Goal: Information Seeking & Learning: Check status

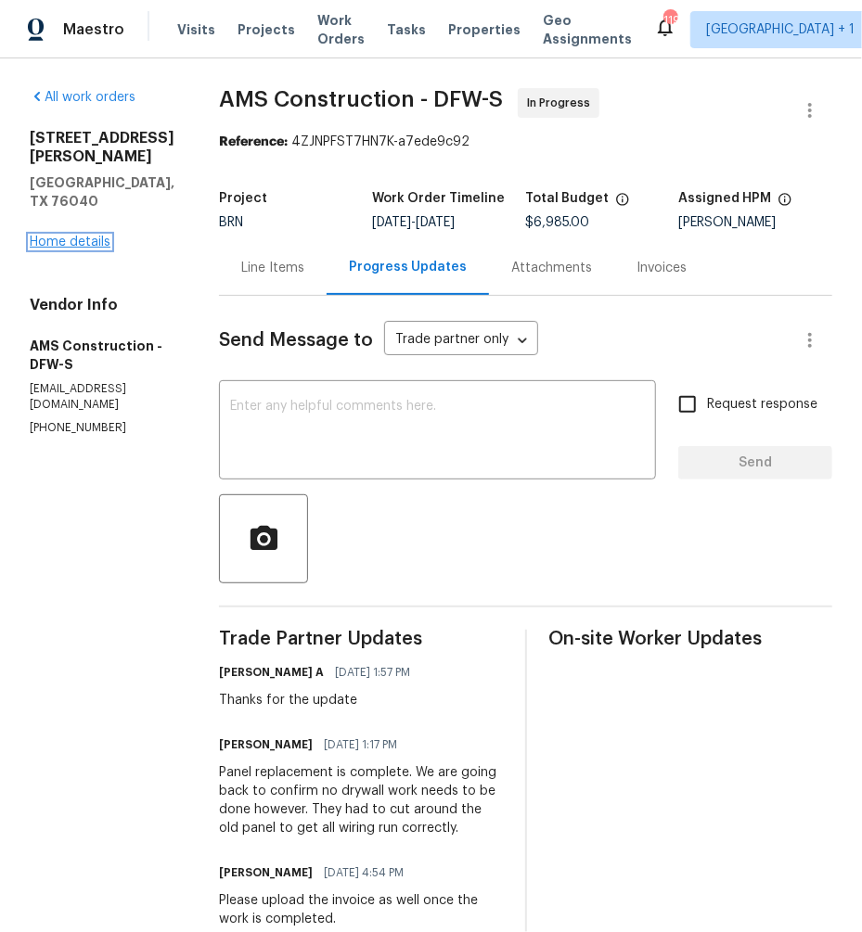
click at [55, 236] on link "Home details" at bounding box center [70, 242] width 81 height 13
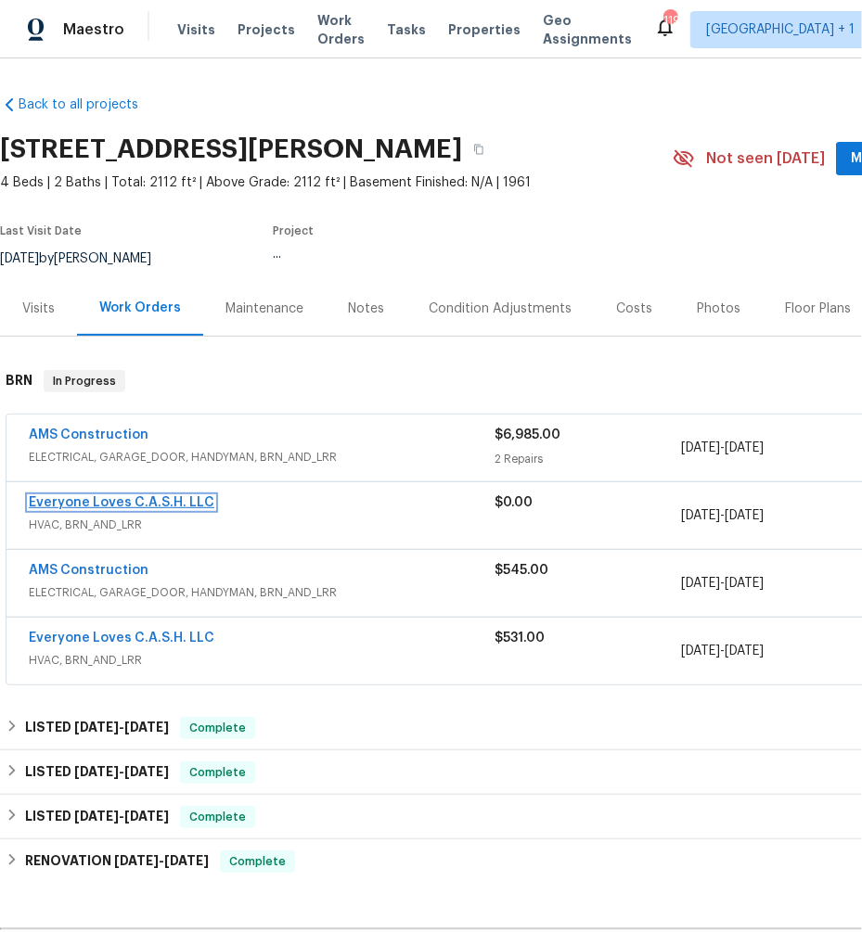
click at [110, 504] on link "Everyone Loves C.A.S.H. LLC" at bounding box center [121, 502] width 185 height 13
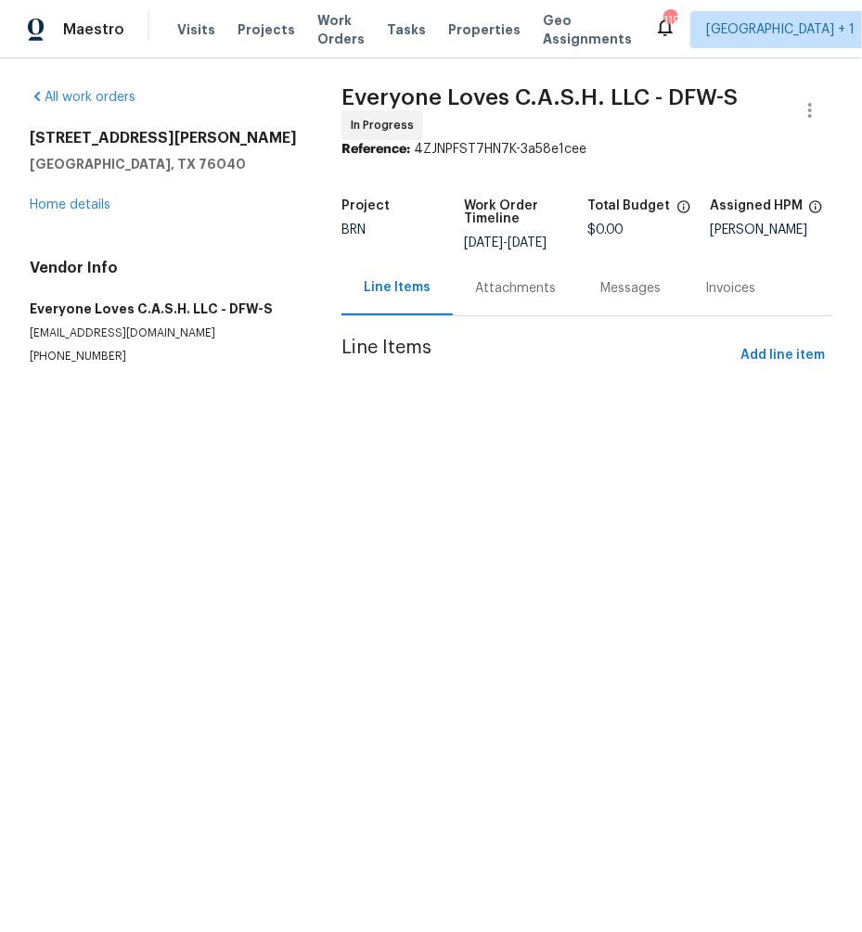
click at [613, 311] on div "Messages" at bounding box center [630, 288] width 105 height 55
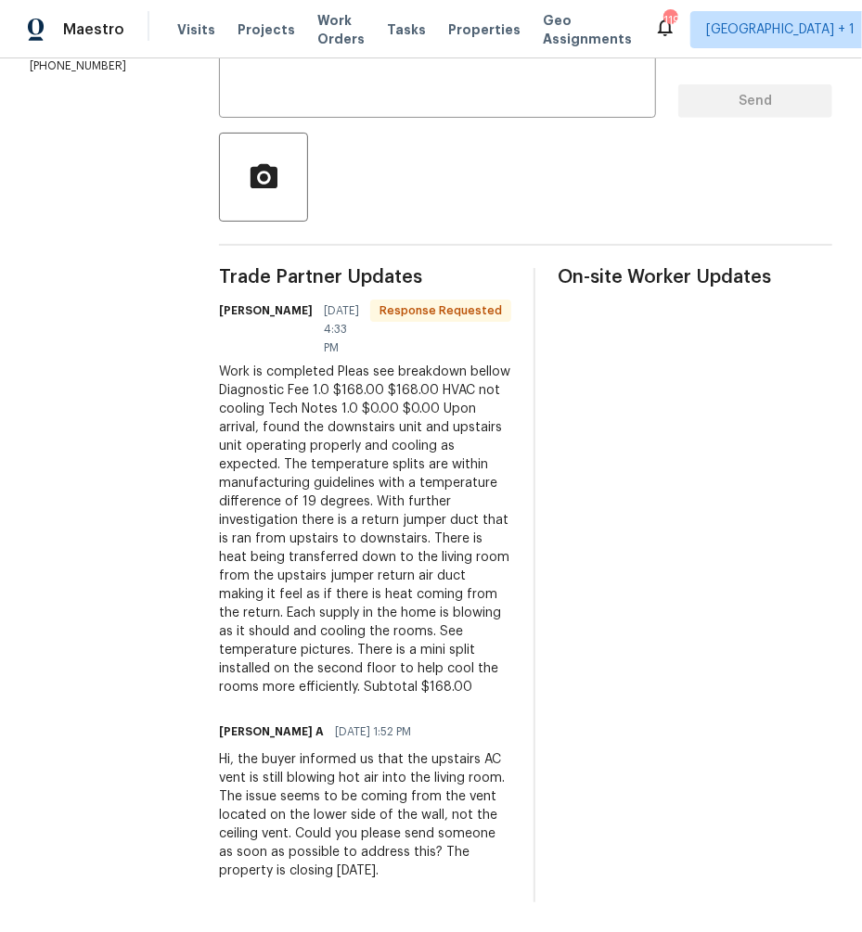
scroll to position [401, 0]
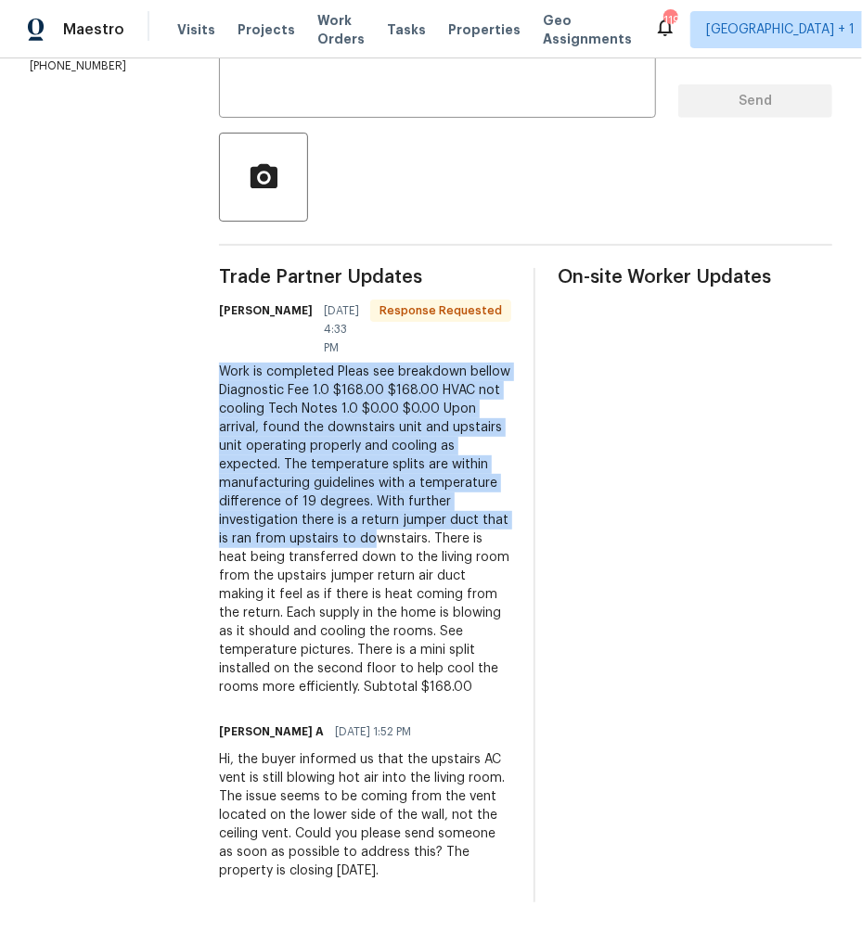
drag, startPoint x: 249, startPoint y: 317, endPoint x: 336, endPoint y: 503, distance: 204.6
click at [336, 503] on div "All work orders [STREET_ADDRESS][PERSON_NAME] Home details Vendor Info Everyone…" at bounding box center [431, 314] width 862 height 1235
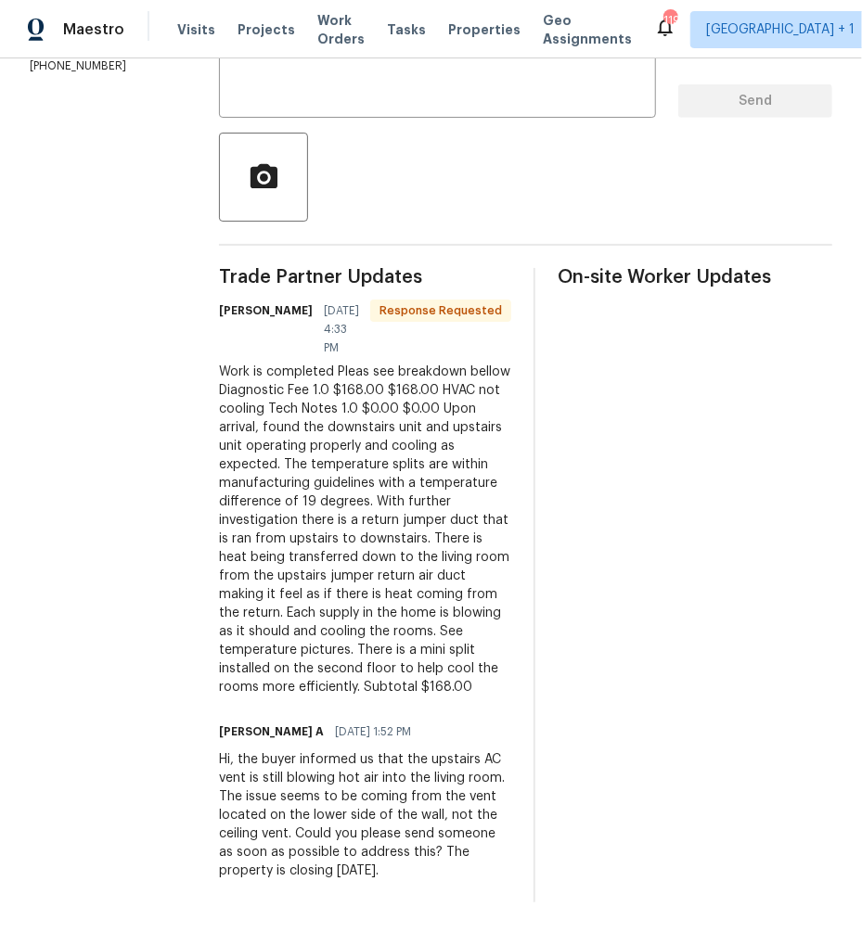
click at [329, 402] on div "Work is completed Pleas see breakdown bellow Diagnostic Fee 1.0 $168.00 $168.00…" at bounding box center [365, 530] width 292 height 334
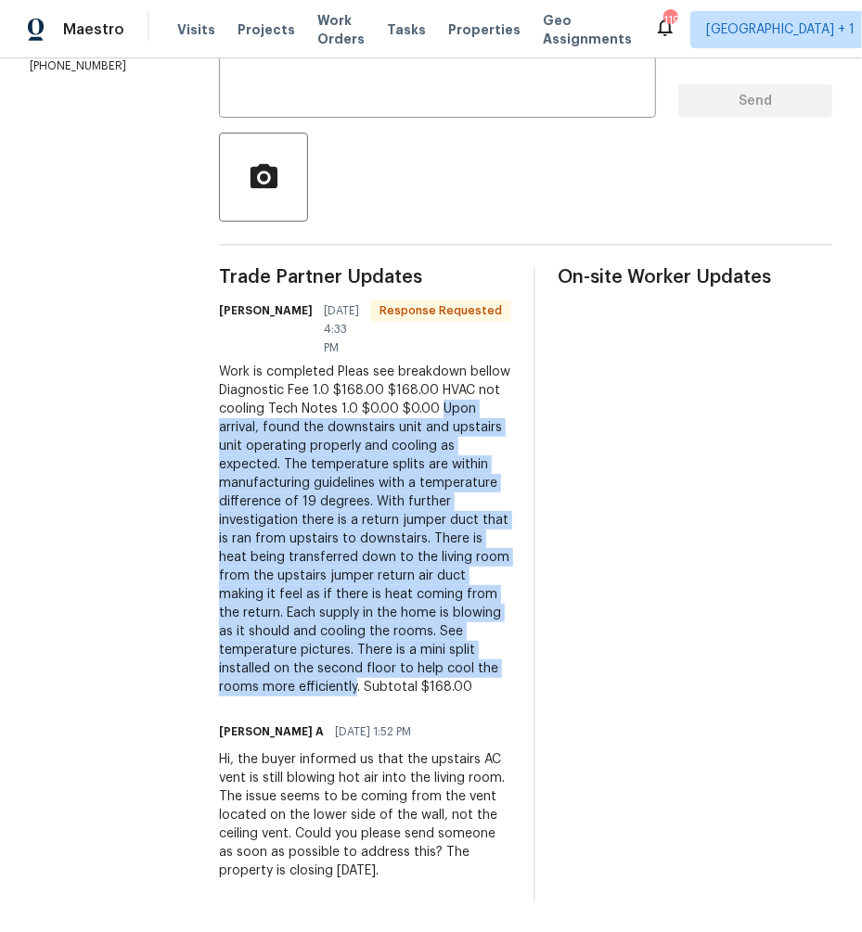
drag, startPoint x: 293, startPoint y: 371, endPoint x: 407, endPoint y: 646, distance: 298.1
click at [407, 646] on div "Work is completed Pleas see breakdown bellow Diagnostic Fee 1.0 $168.00 $168.00…" at bounding box center [365, 530] width 292 height 334
copy div "Upon arrival, found the downstairs unit and upstairs unit operating properly an…"
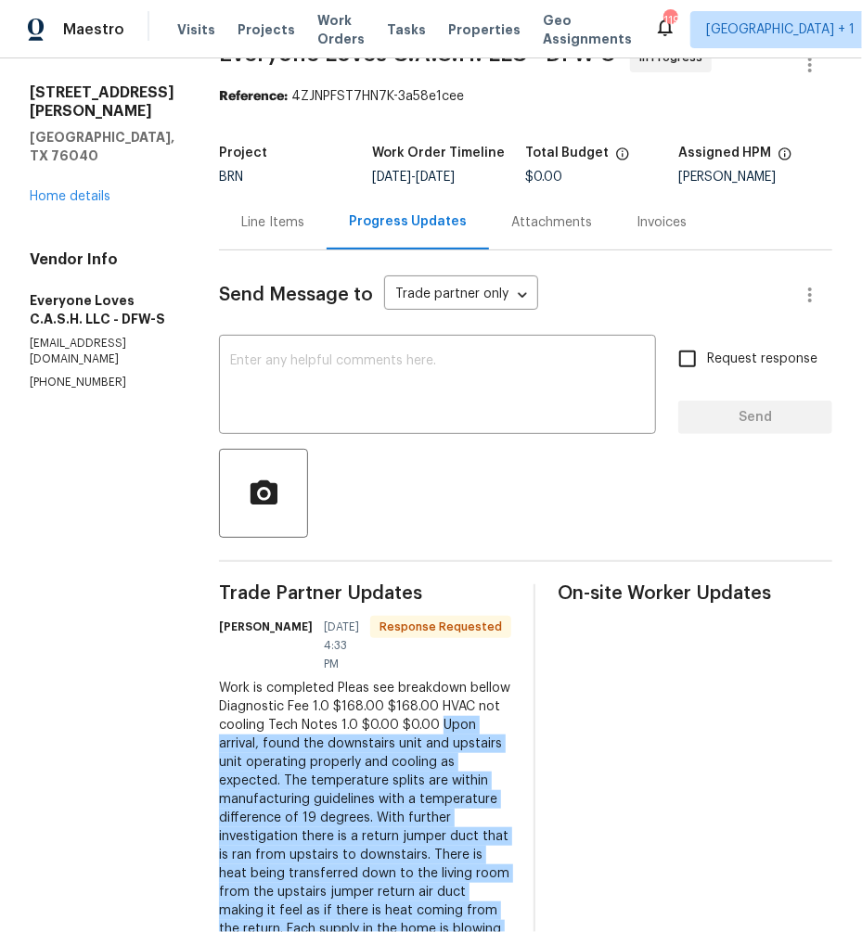
scroll to position [0, 0]
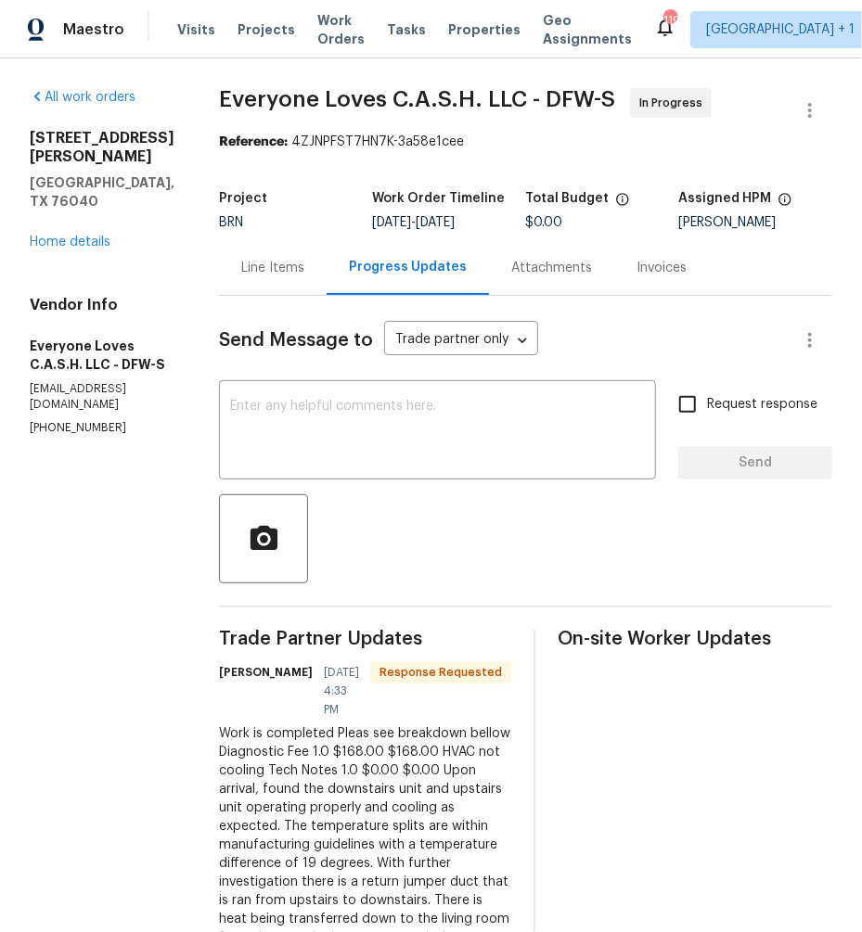
click at [304, 261] on div "Line Items" at bounding box center [272, 268] width 63 height 19
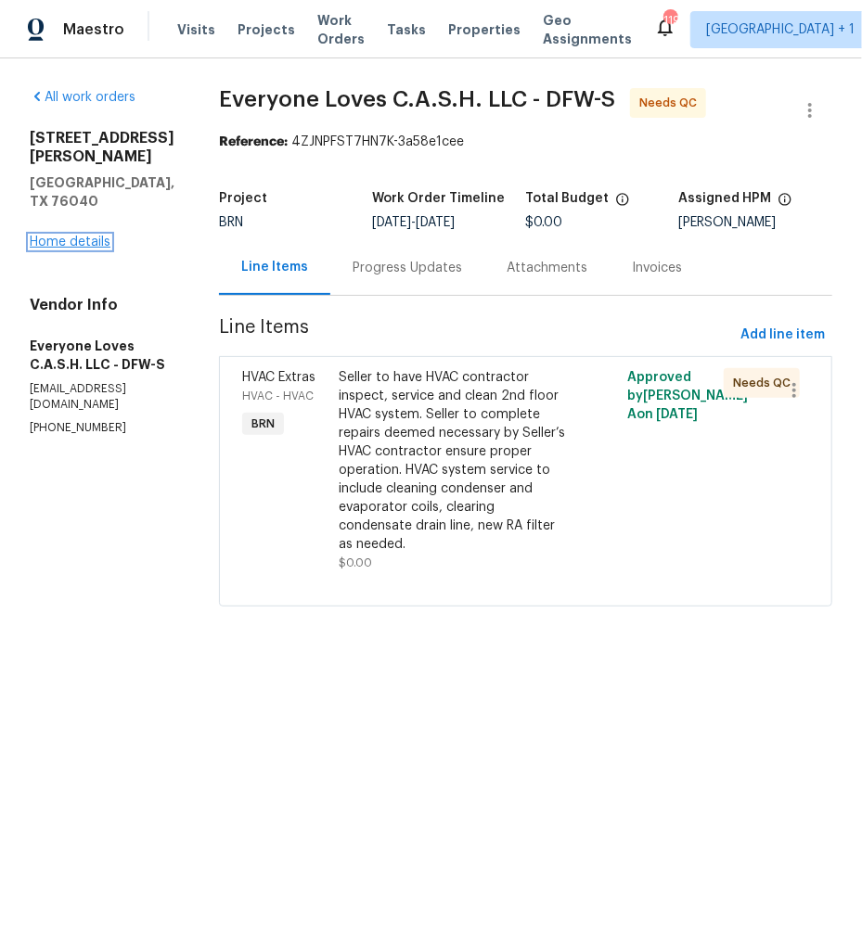
click at [96, 236] on link "Home details" at bounding box center [70, 242] width 81 height 13
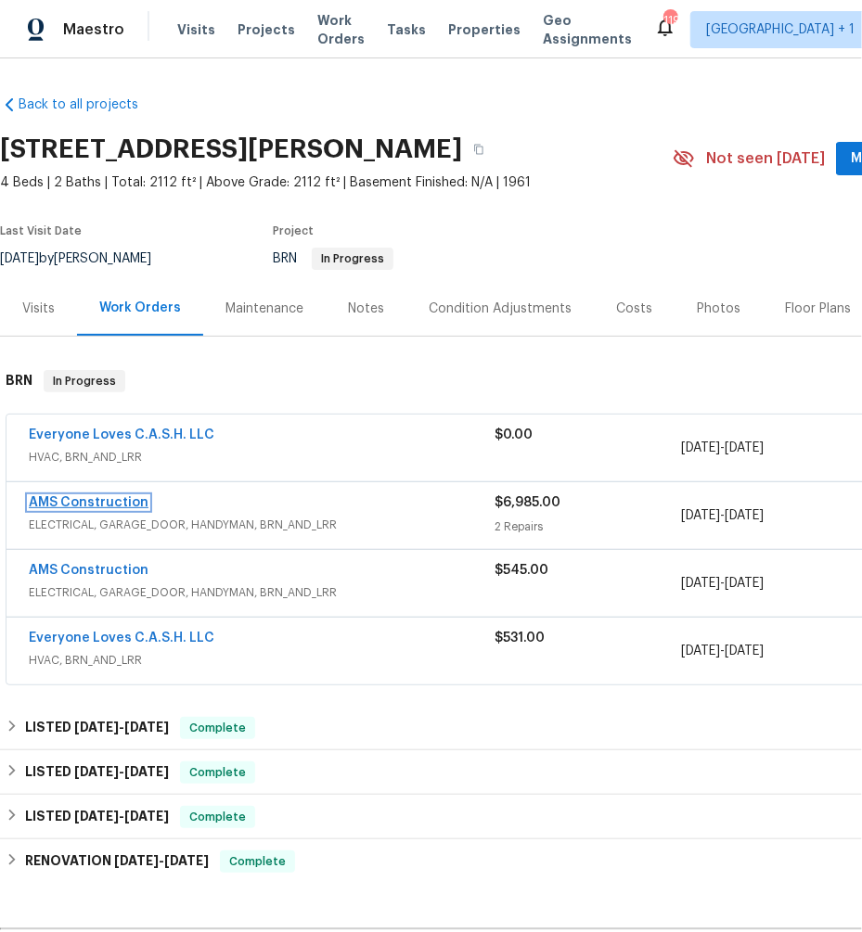
click at [106, 499] on link "AMS Construction" at bounding box center [89, 502] width 120 height 13
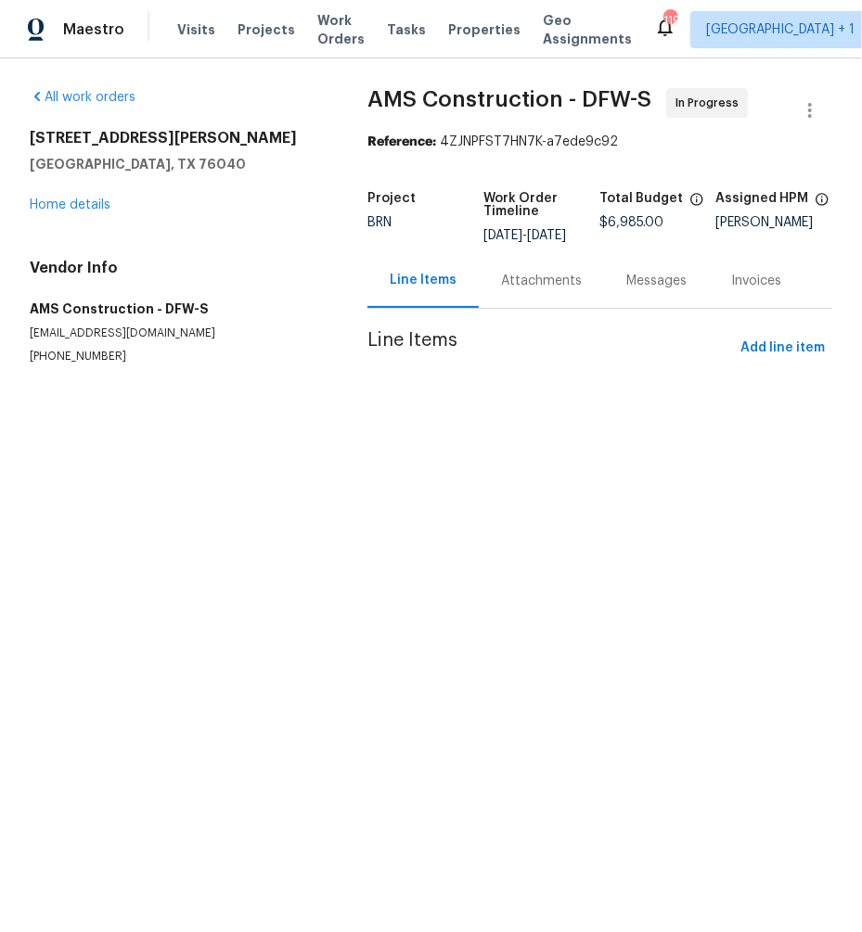
click at [665, 290] on div "Messages" at bounding box center [656, 281] width 60 height 19
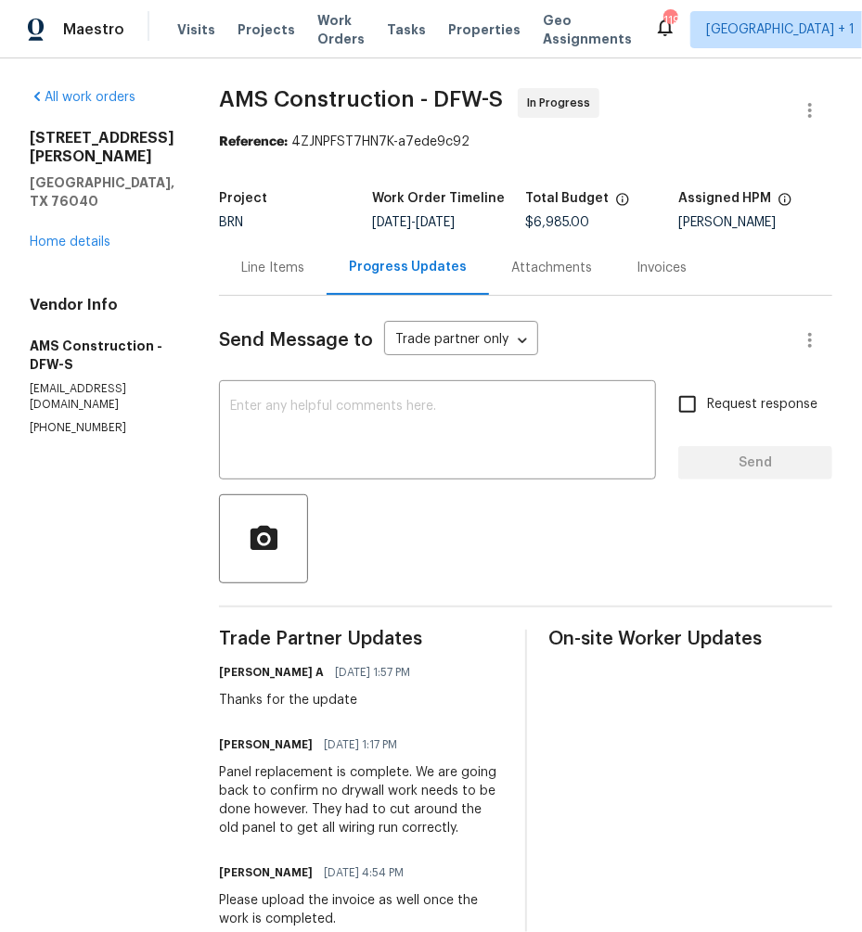
click at [636, 272] on div "Invoices" at bounding box center [661, 268] width 50 height 19
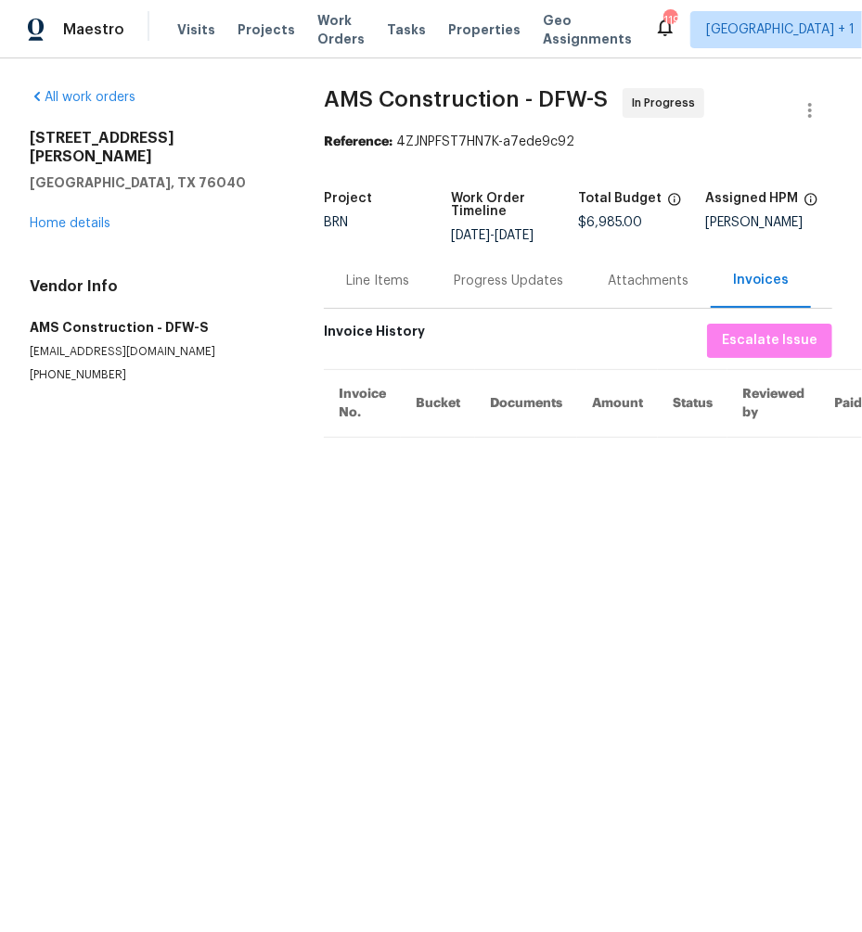
click at [619, 277] on div "Attachments" at bounding box center [647, 281] width 81 height 19
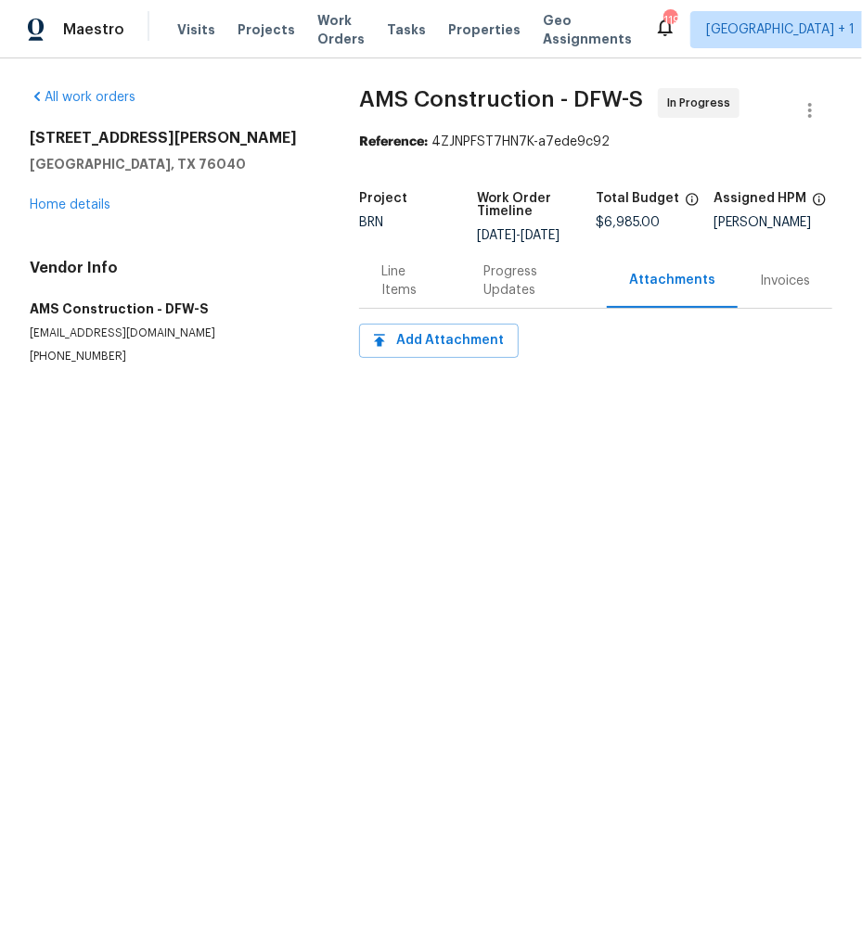
click at [400, 296] on div "Line Items" at bounding box center [410, 280] width 58 height 37
